Goal: Transaction & Acquisition: Purchase product/service

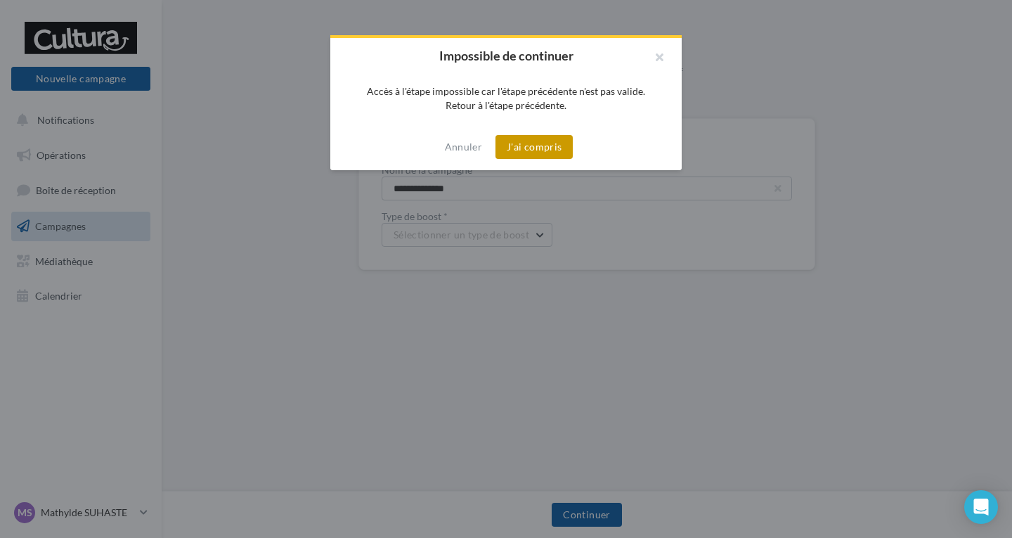
click at [508, 152] on button "J'ai compris" at bounding box center [533, 147] width 77 height 24
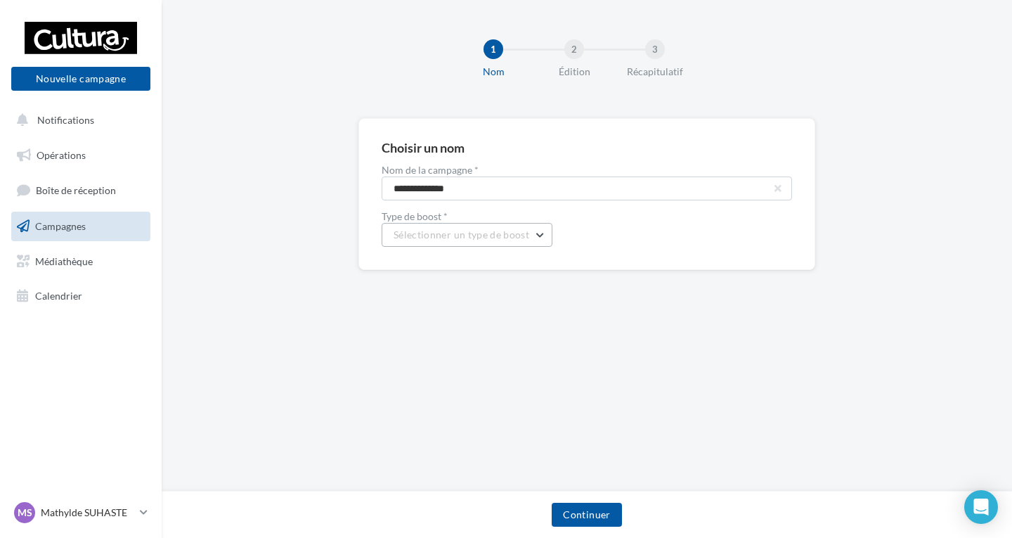
click at [466, 242] on button "Sélectionner un type de boost" at bounding box center [467, 235] width 171 height 24
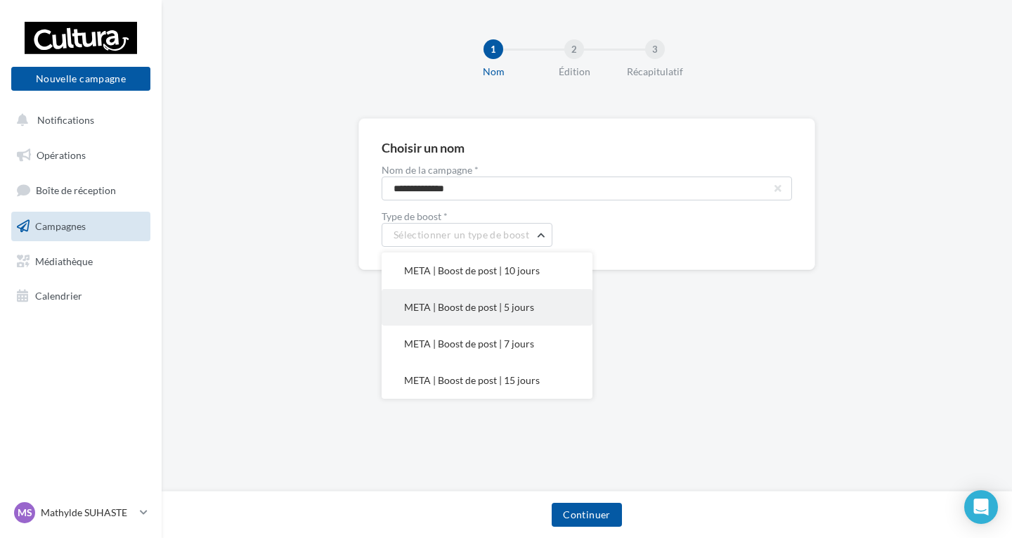
click at [474, 301] on span "META | Boost de post | 5 jours" at bounding box center [469, 307] width 130 height 12
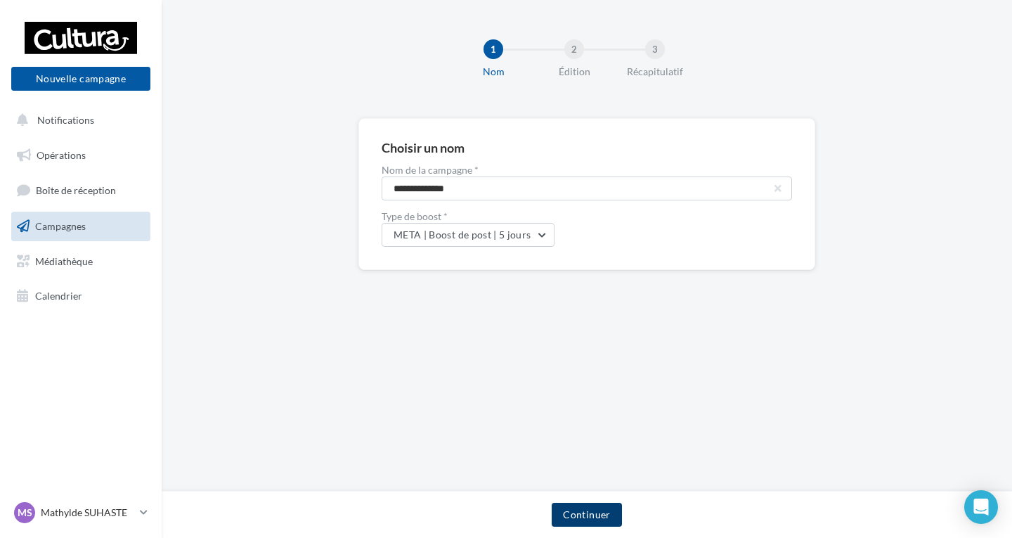
click at [607, 505] on button "Continuer" at bounding box center [587, 514] width 70 height 24
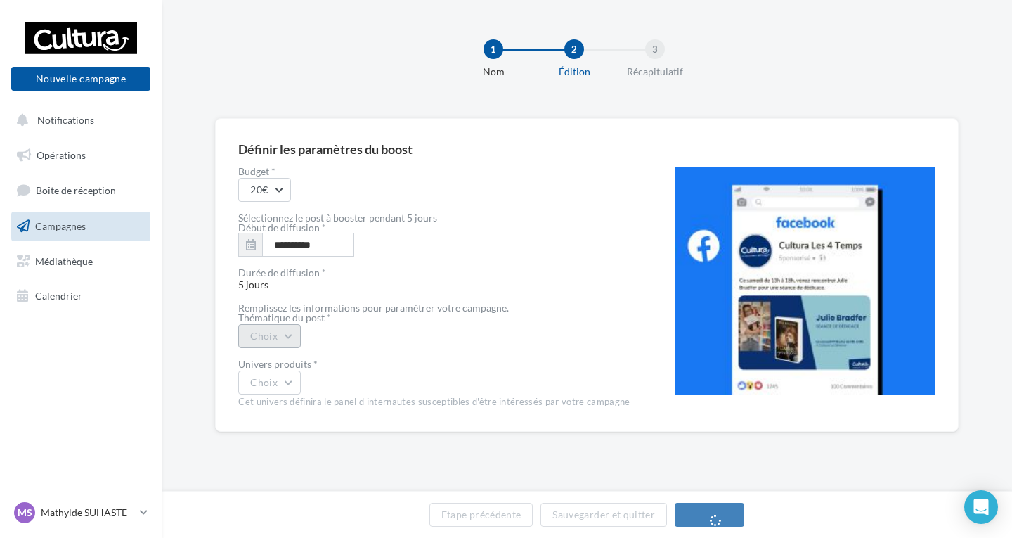
click at [292, 343] on button "Choix" at bounding box center [269, 336] width 63 height 24
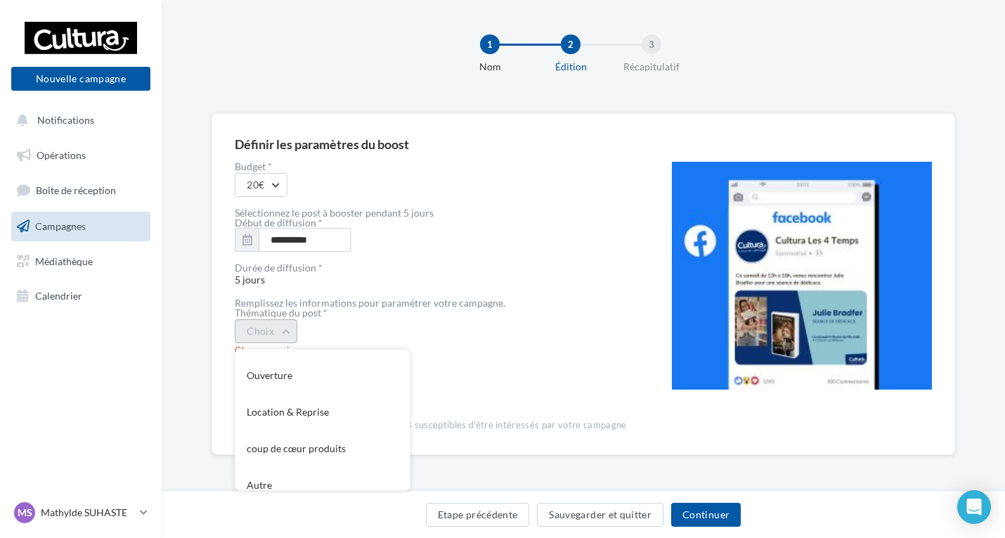
scroll to position [152, 0]
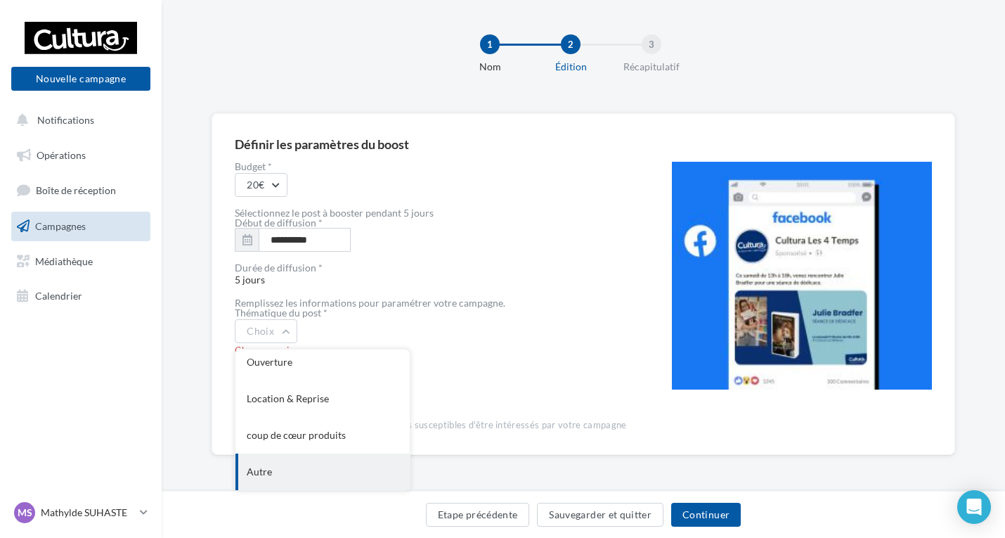
click at [365, 474] on div "Autre" at bounding box center [322, 471] width 174 height 37
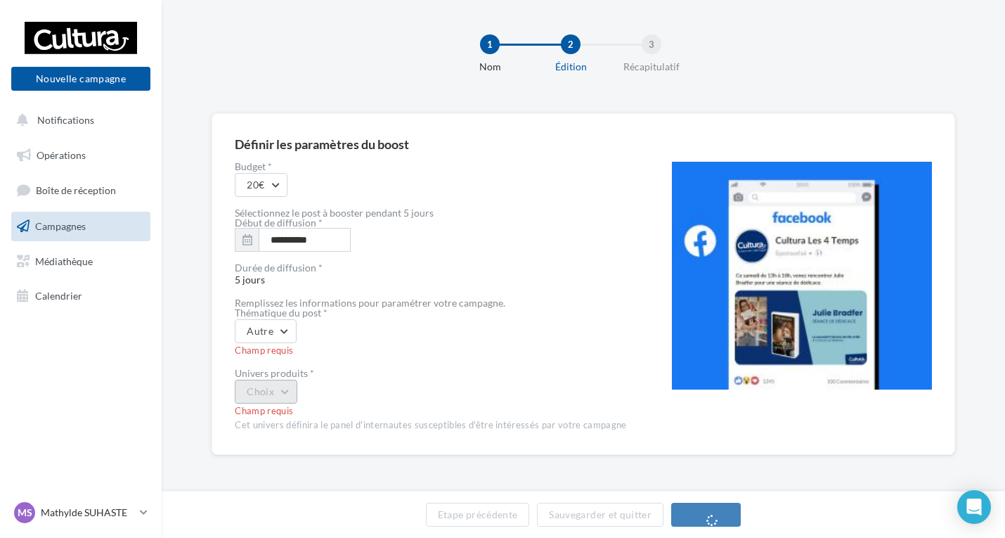
click at [290, 393] on button "Choix" at bounding box center [266, 391] width 63 height 24
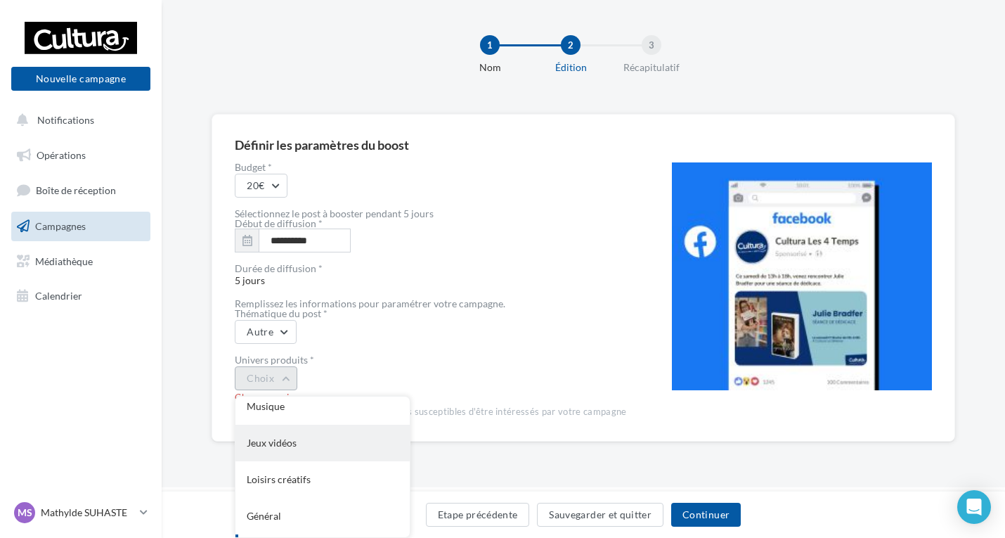
scroll to position [0, 0]
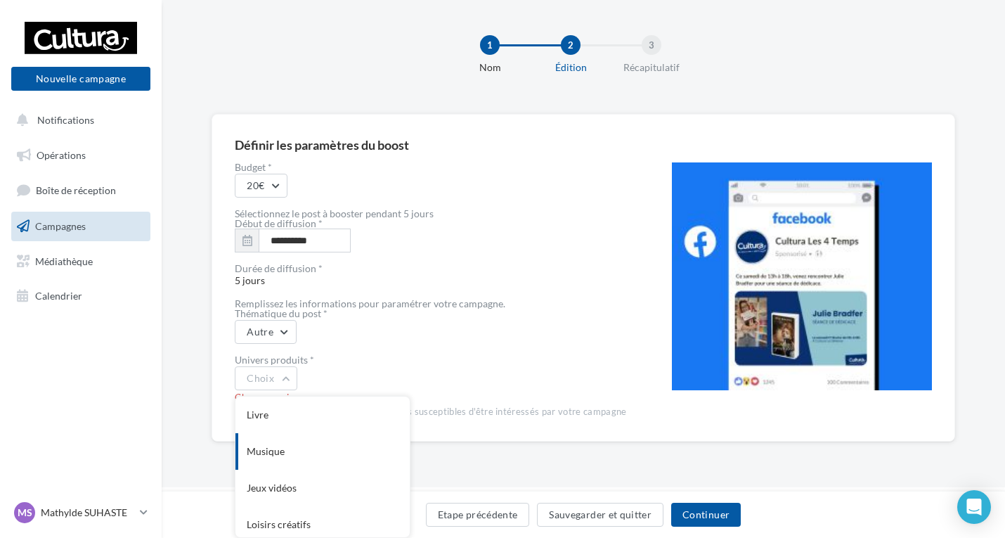
click at [292, 459] on div "Musique" at bounding box center [322, 451] width 174 height 37
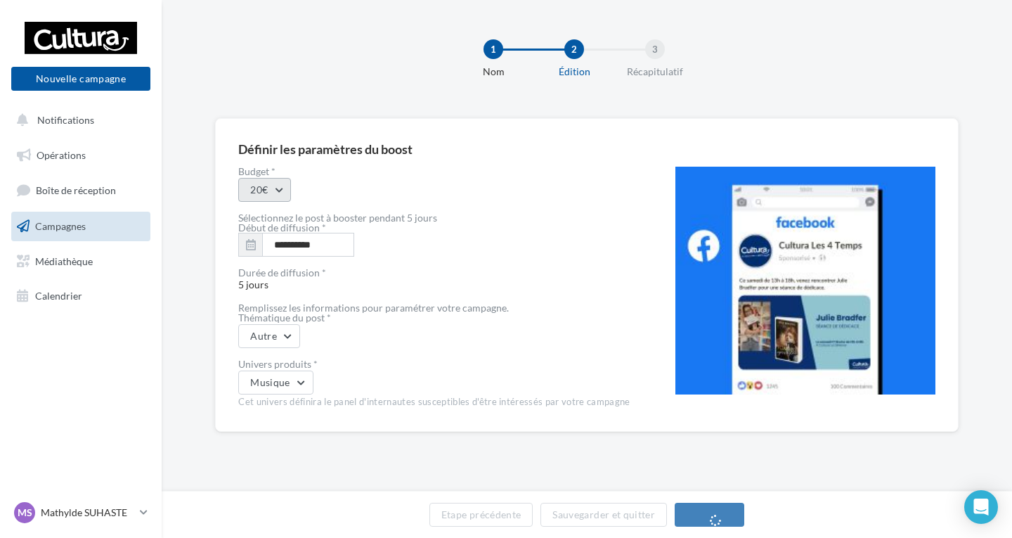
click at [281, 200] on button "20€" at bounding box center [264, 190] width 53 height 24
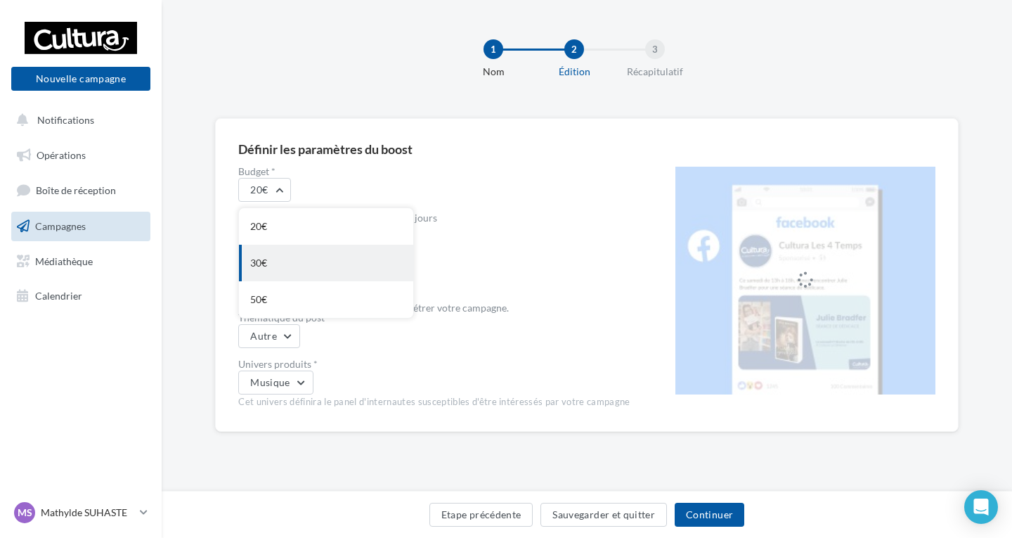
click at [278, 256] on div "30€" at bounding box center [326, 263] width 174 height 37
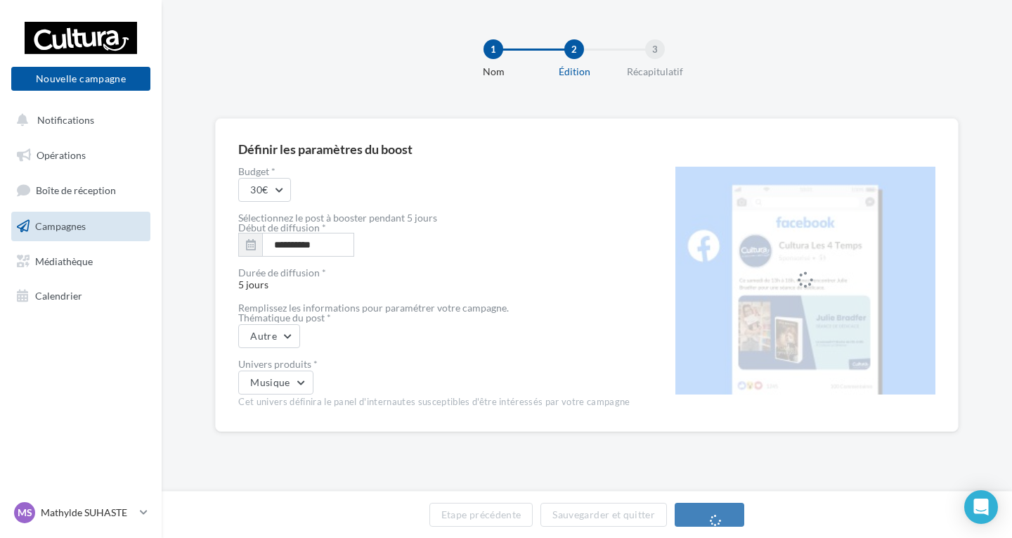
click at [528, 198] on div "30€" at bounding box center [433, 190] width 391 height 24
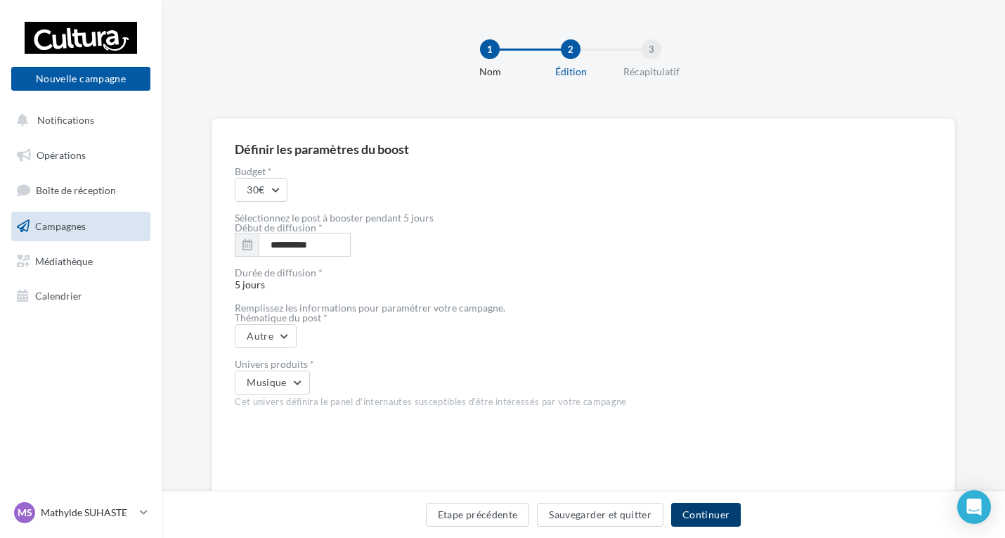
click at [699, 509] on button "Continuer" at bounding box center [706, 514] width 70 height 24
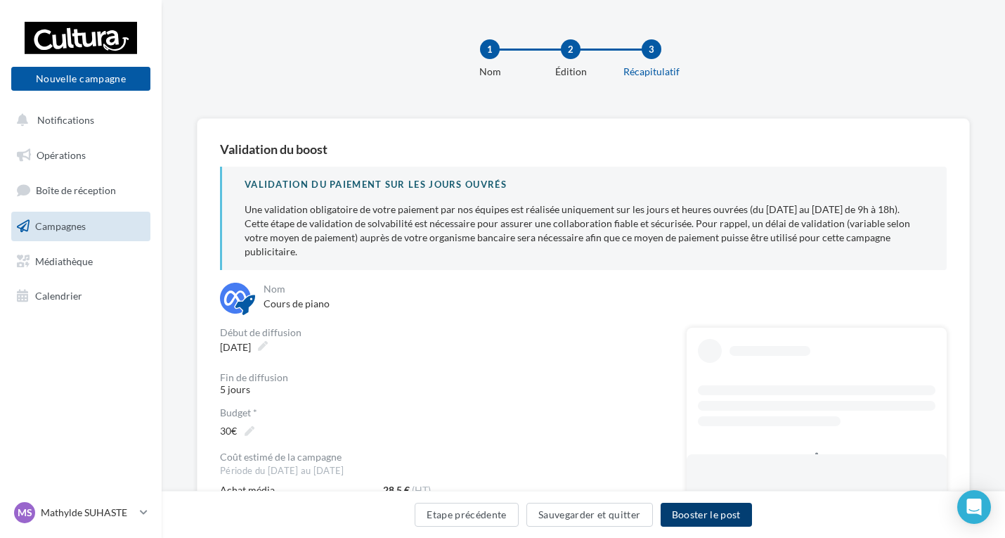
click at [735, 510] on button "Booster le post" at bounding box center [706, 514] width 91 height 24
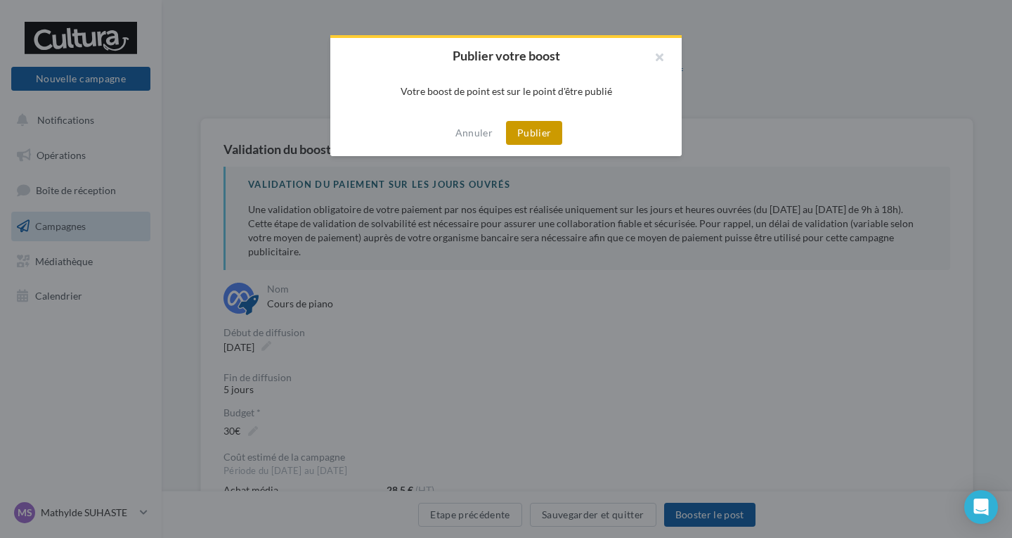
click at [540, 131] on button "Publier" at bounding box center [534, 133] width 56 height 24
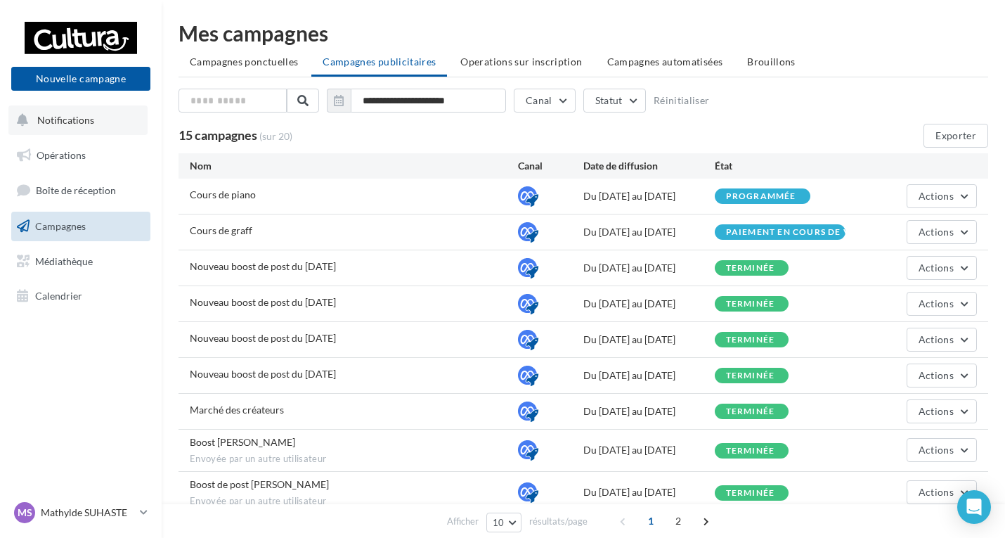
click at [64, 106] on button "Notifications" at bounding box center [77, 120] width 139 height 30
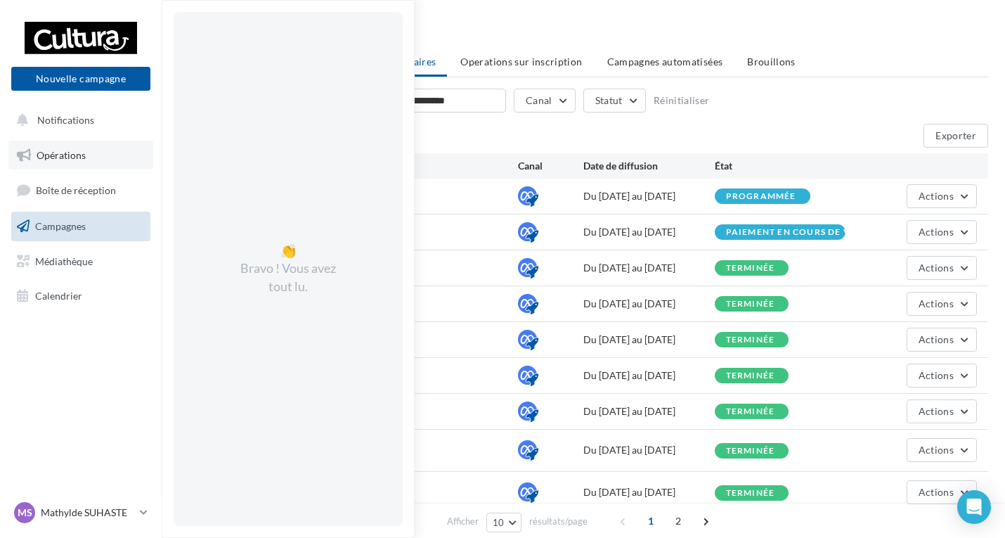
click at [82, 151] on span "Opérations" at bounding box center [61, 155] width 49 height 12
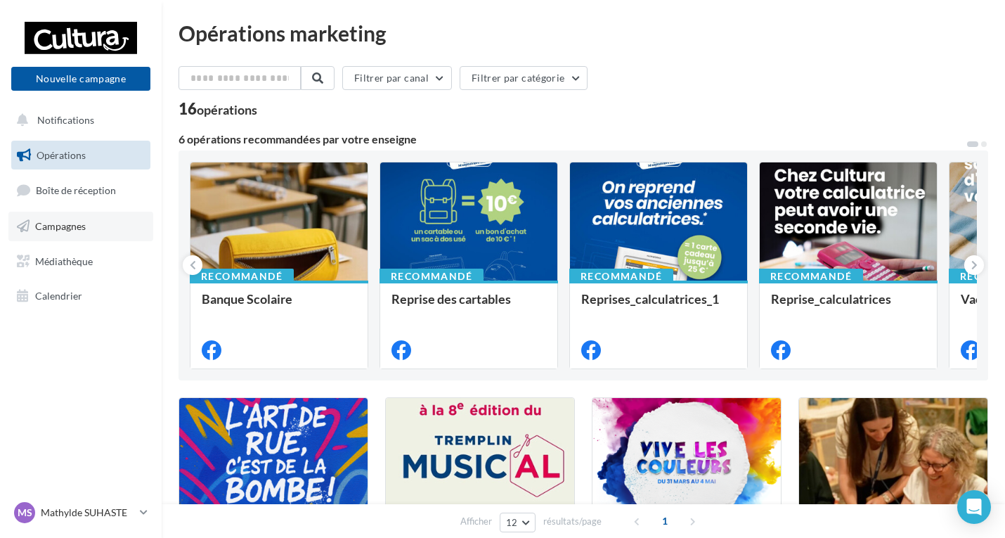
click at [63, 233] on link "Campagnes" at bounding box center [80, 227] width 145 height 30
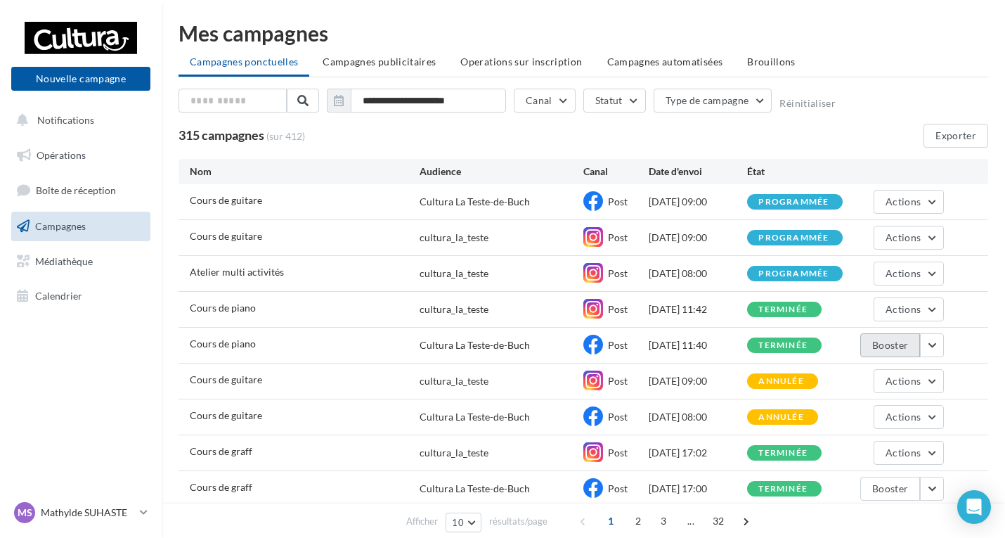
click at [892, 337] on button "Booster" at bounding box center [890, 345] width 60 height 24
